Goal: Information Seeking & Learning: Find specific fact

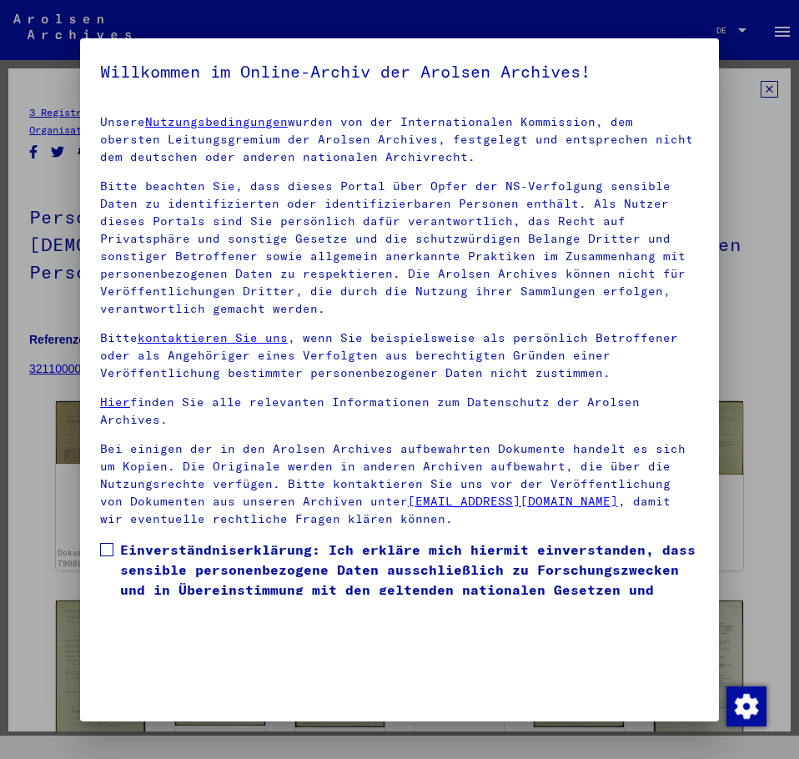
click at [103, 547] on span at bounding box center [106, 549] width 13 height 13
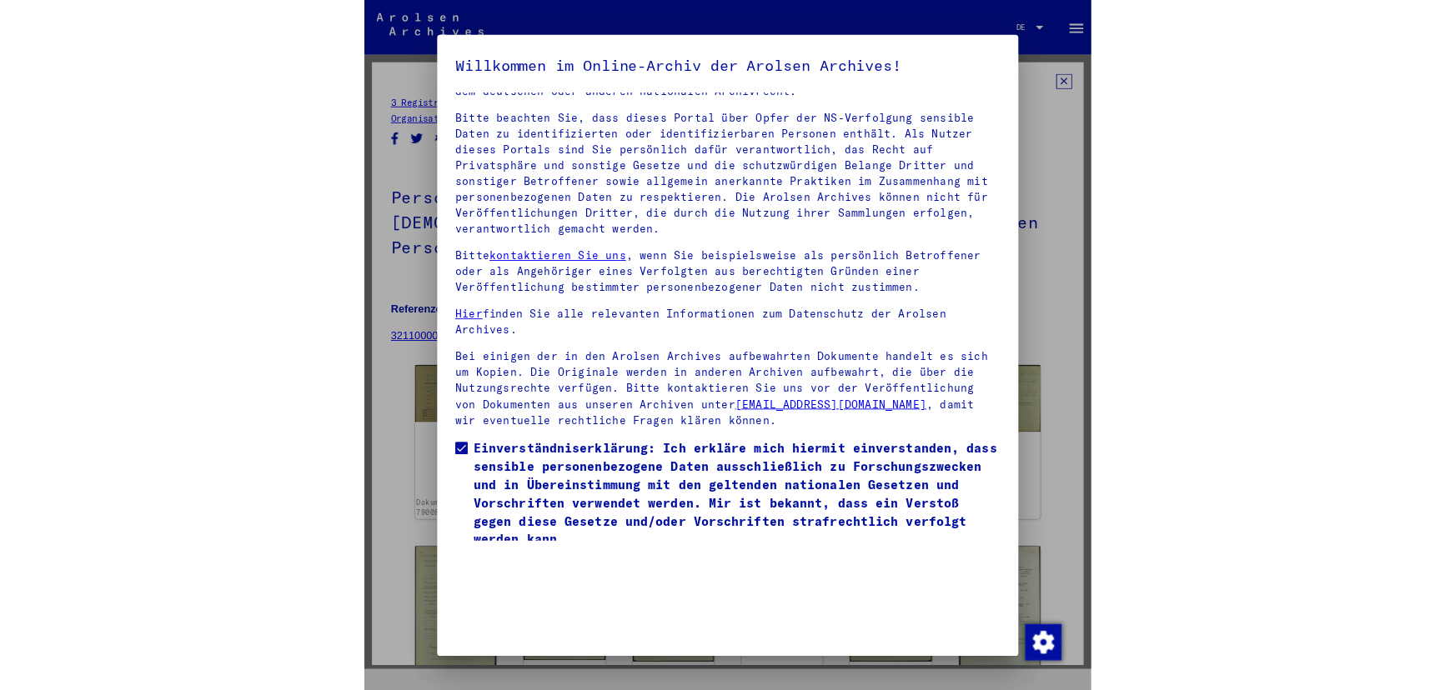
scroll to position [113, 0]
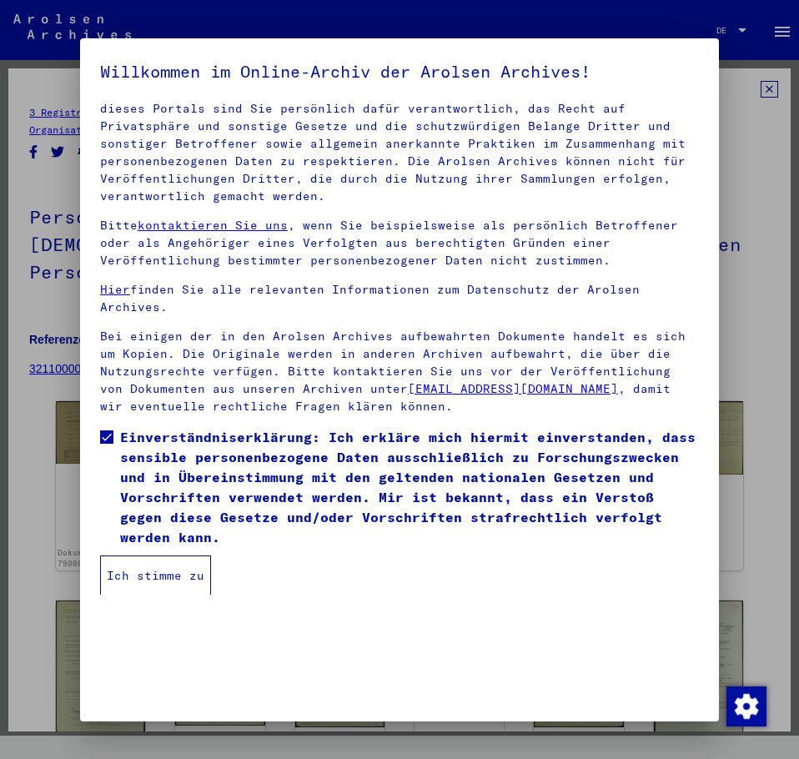
click at [160, 587] on button "Ich stimme zu" at bounding box center [155, 575] width 111 height 40
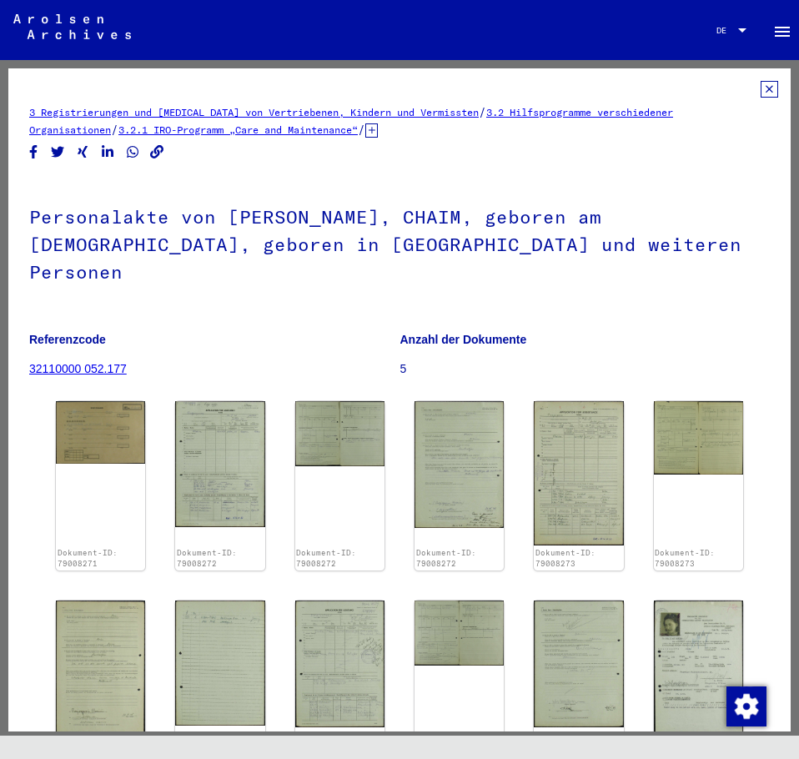
click at [635, 276] on div "Personalakte von CWAJSZPORN, CHAIM, geboren am [DEMOGRAPHIC_DATA], geboren in […" at bounding box center [399, 286] width 740 height 216
click at [683, 629] on img at bounding box center [698, 671] width 94 height 150
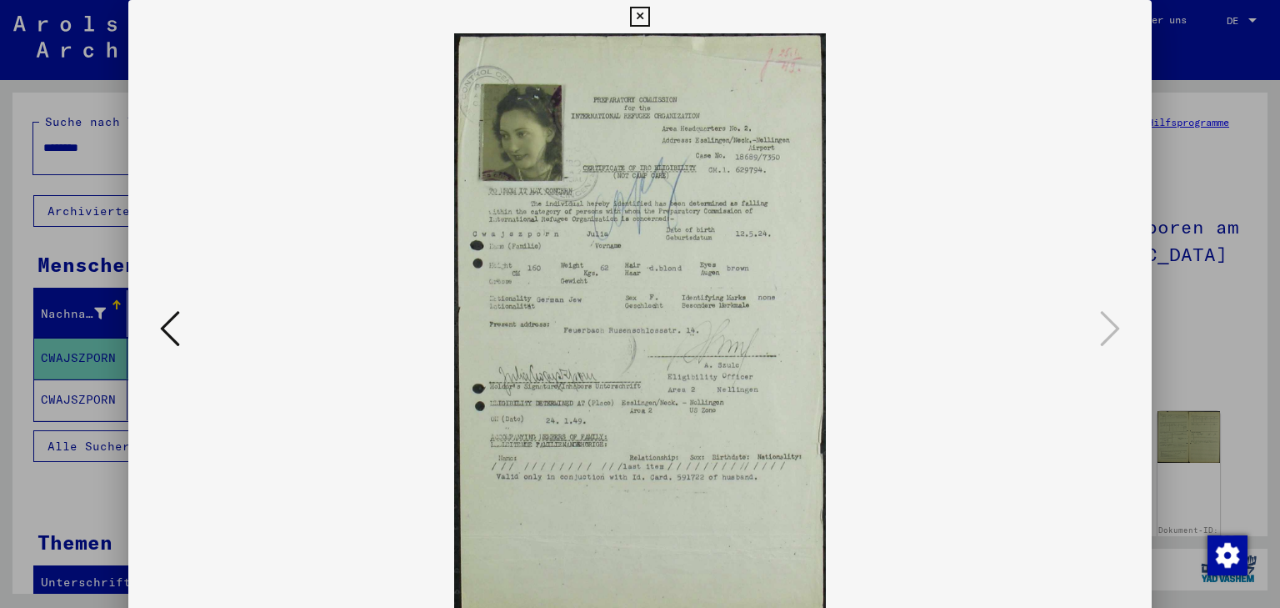
click at [160, 323] on icon at bounding box center [170, 328] width 20 height 40
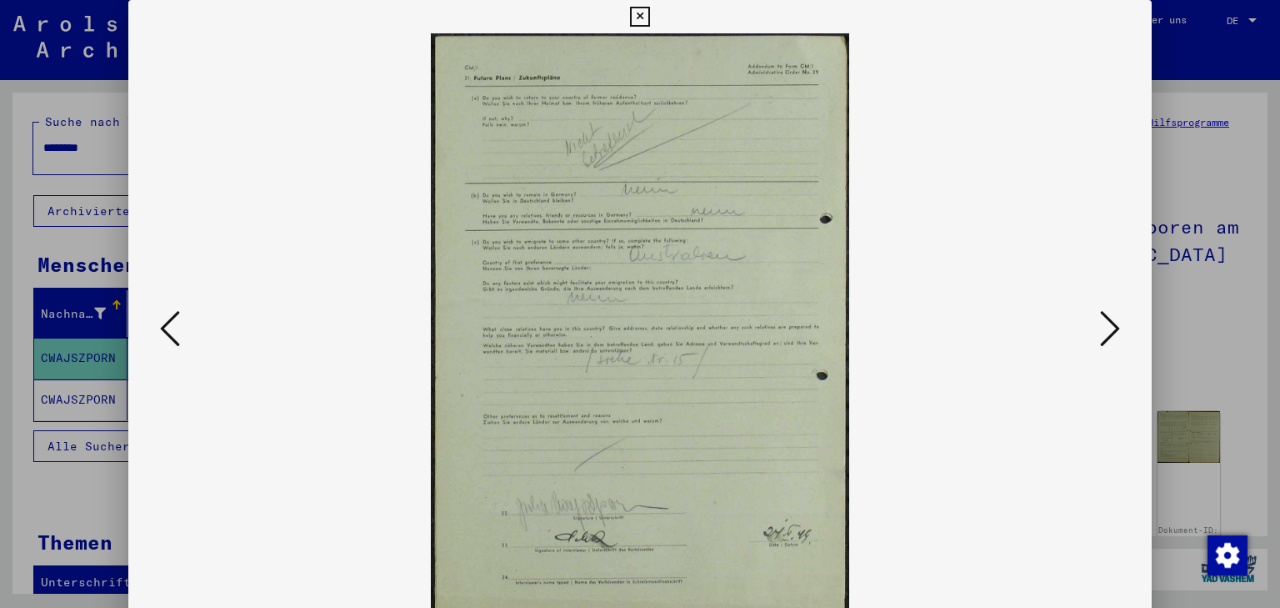
click at [160, 323] on icon at bounding box center [170, 328] width 20 height 40
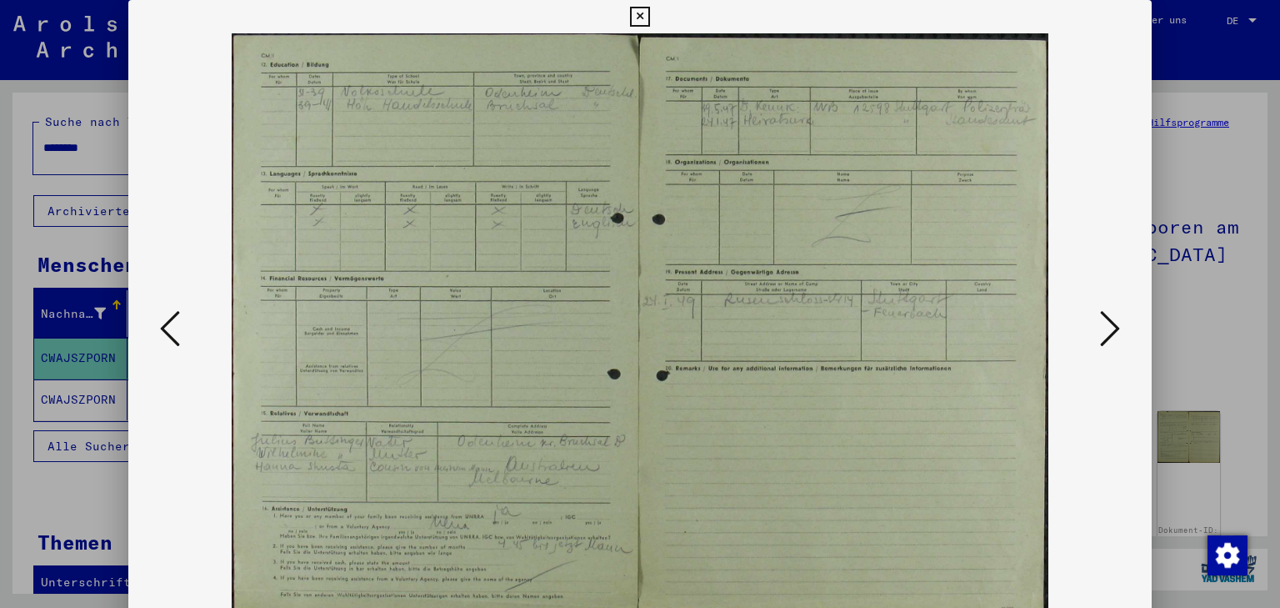
click at [160, 323] on icon at bounding box center [170, 328] width 20 height 40
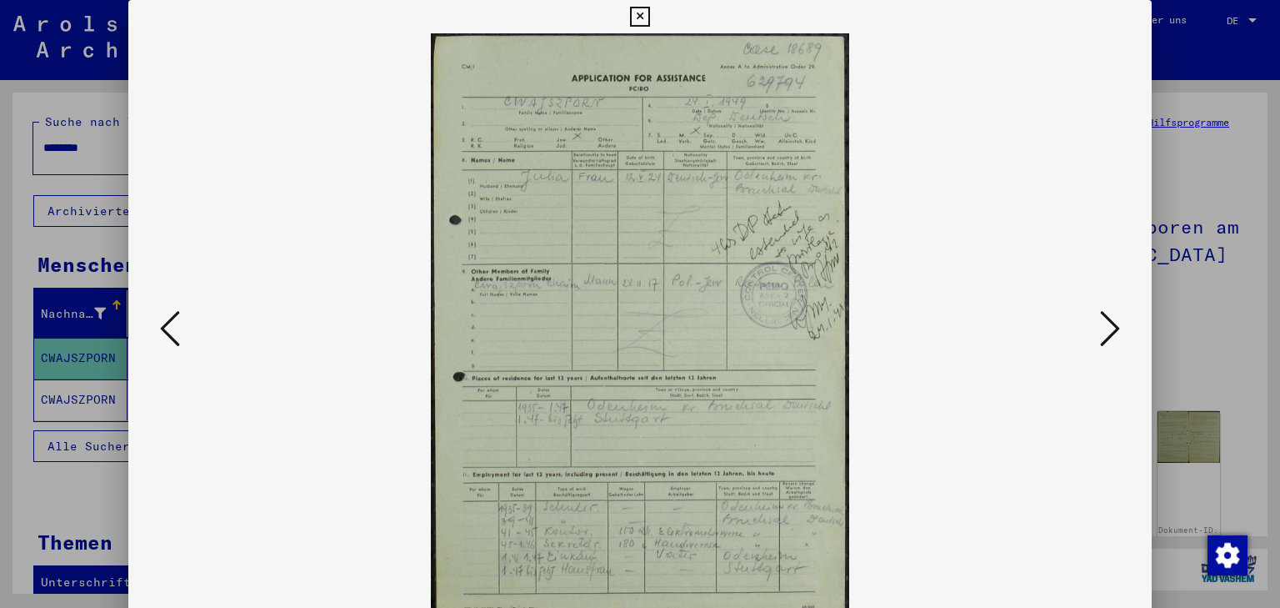
click at [160, 323] on icon at bounding box center [170, 328] width 20 height 40
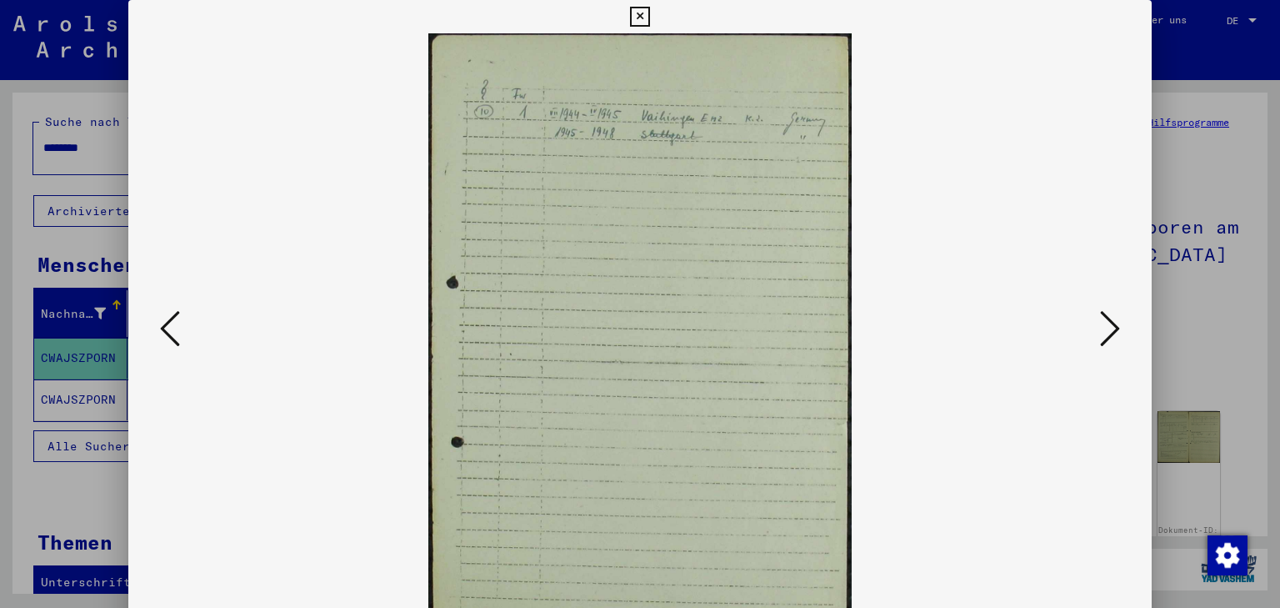
click at [160, 323] on icon at bounding box center [170, 328] width 20 height 40
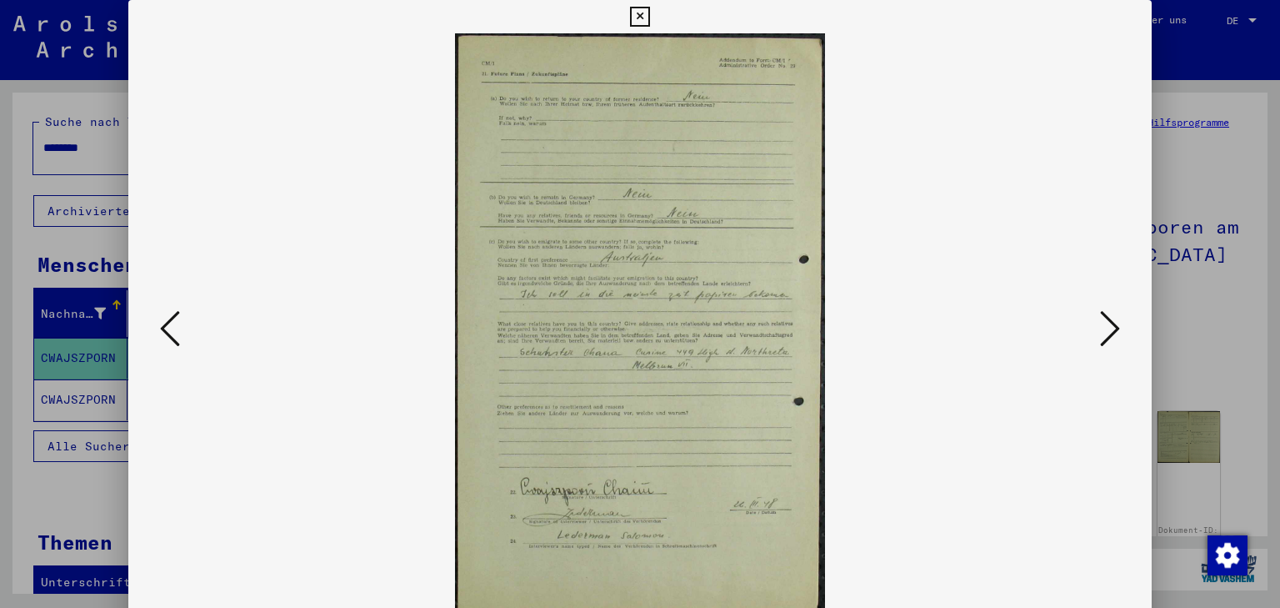
click at [160, 323] on icon at bounding box center [170, 328] width 20 height 40
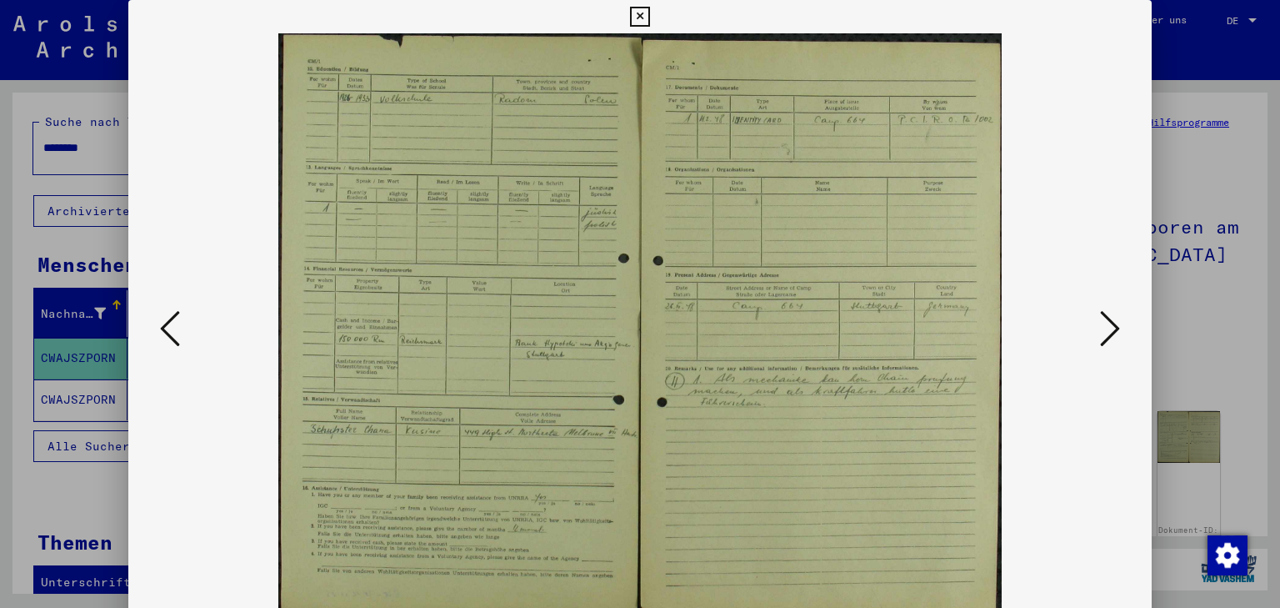
click at [160, 323] on icon at bounding box center [170, 328] width 20 height 40
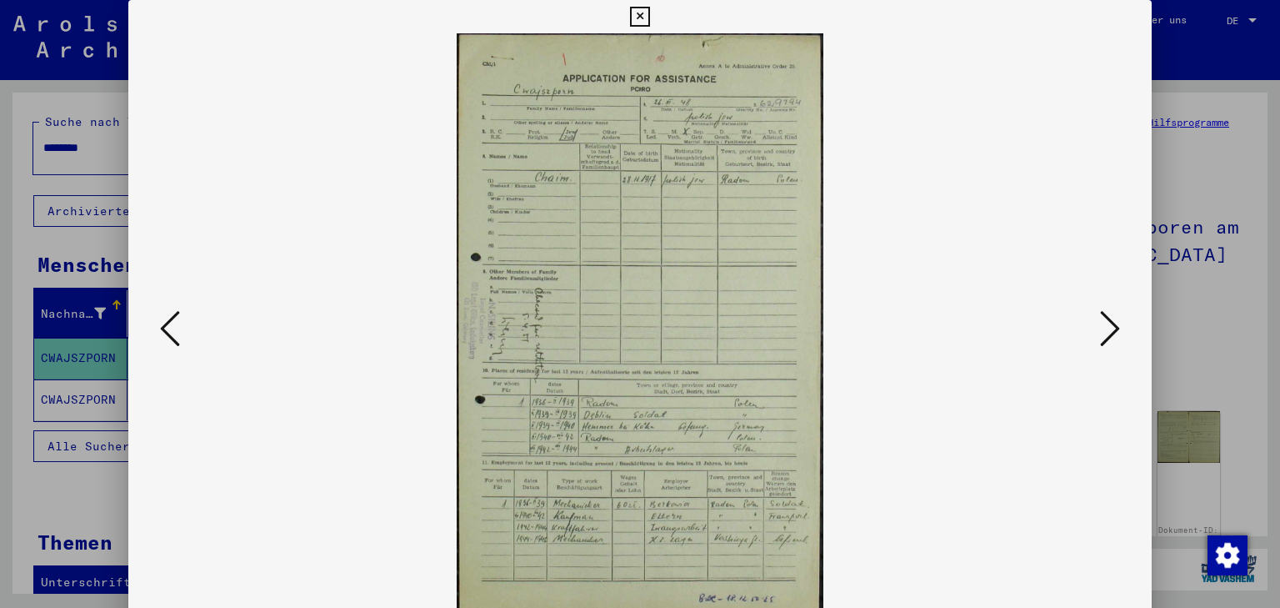
click at [160, 323] on icon at bounding box center [170, 328] width 20 height 40
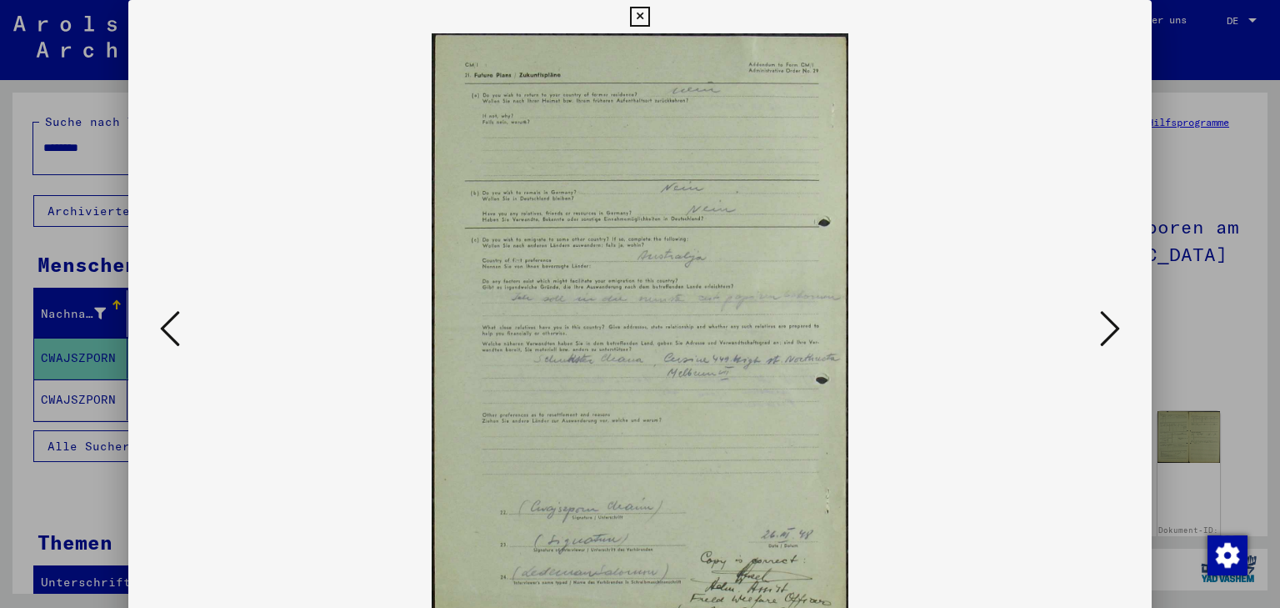
click at [160, 323] on icon at bounding box center [170, 328] width 20 height 40
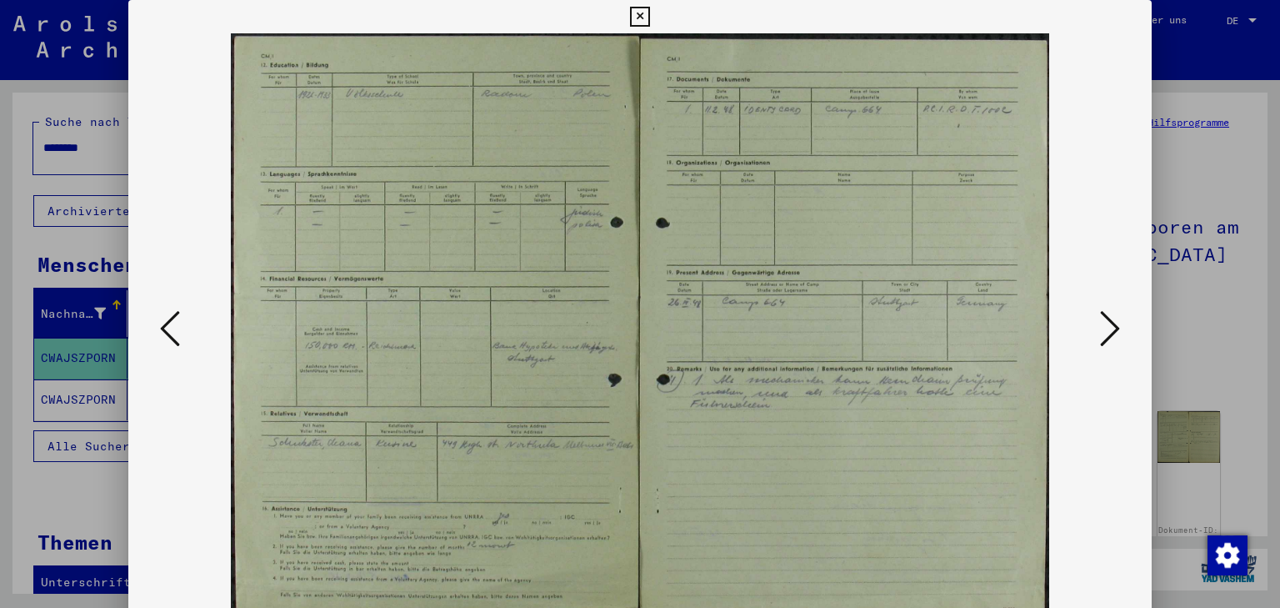
click at [160, 323] on icon at bounding box center [170, 328] width 20 height 40
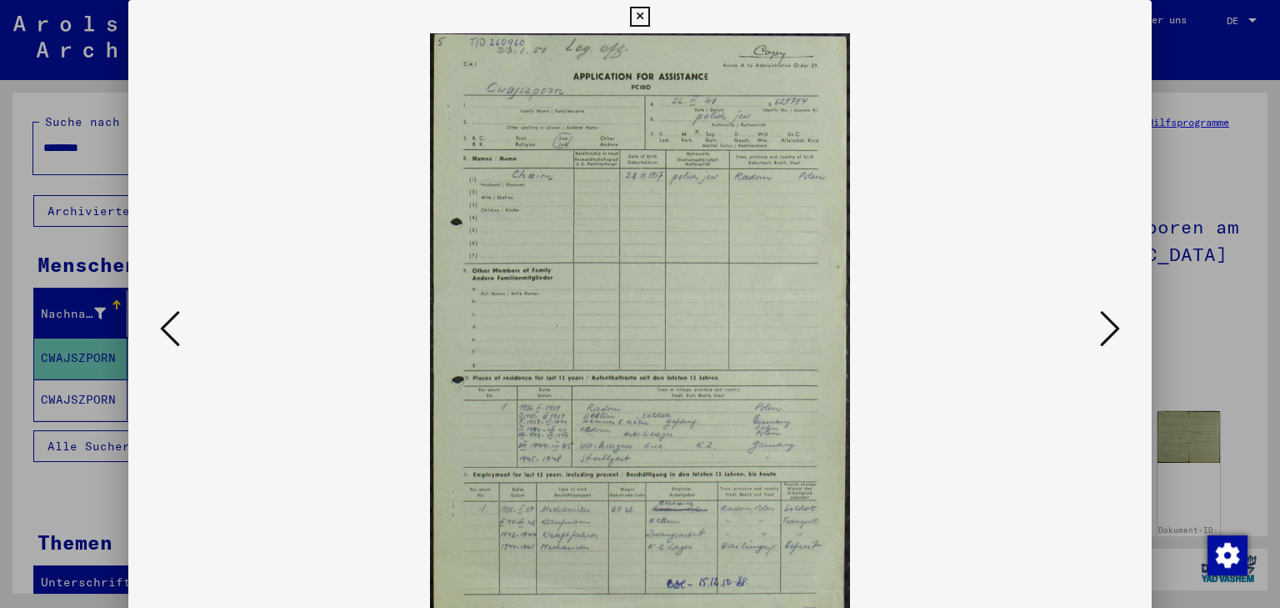
click at [160, 323] on icon at bounding box center [170, 328] width 20 height 40
